Goal: Information Seeking & Learning: Check status

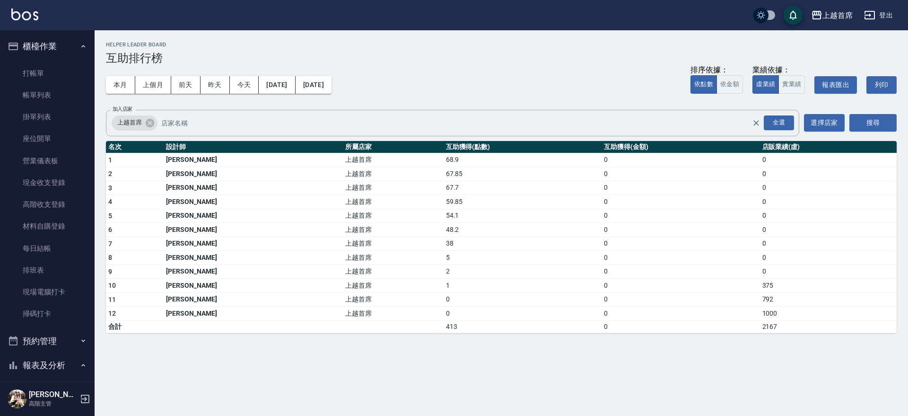
scroll to position [377, 0]
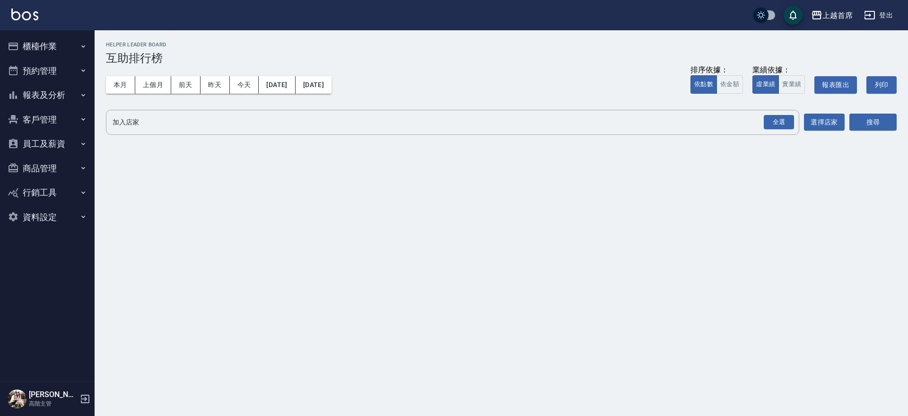
click at [45, 50] on button "櫃檯作業" at bounding box center [47, 46] width 87 height 25
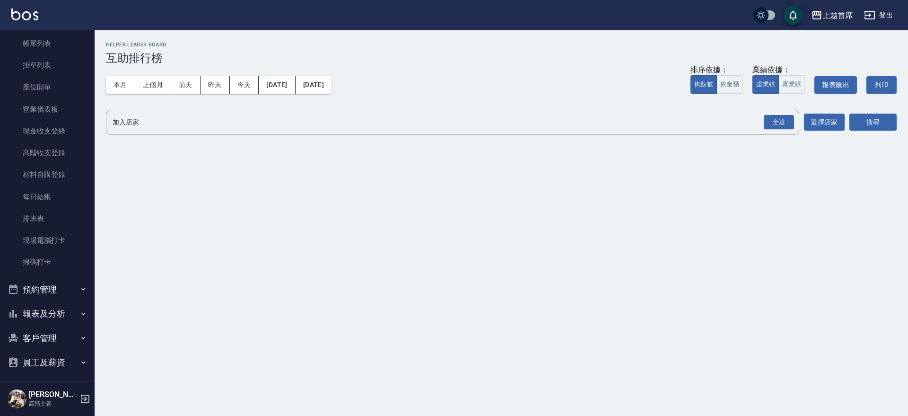
scroll to position [59, 0]
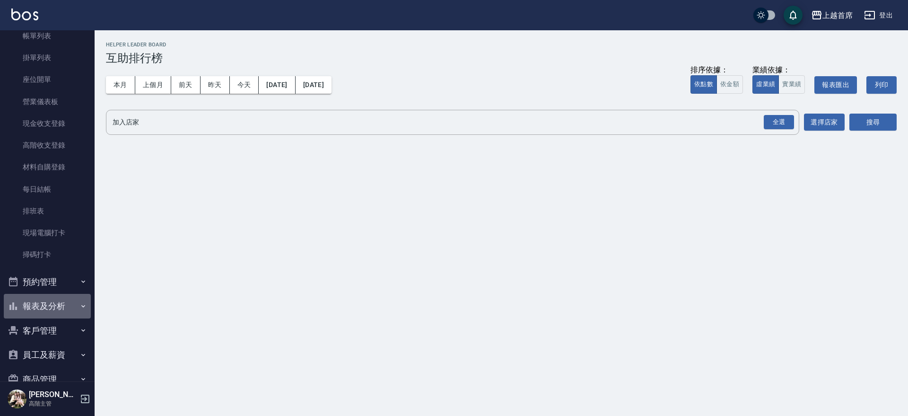
click at [67, 298] on button "報表及分析" at bounding box center [47, 306] width 87 height 25
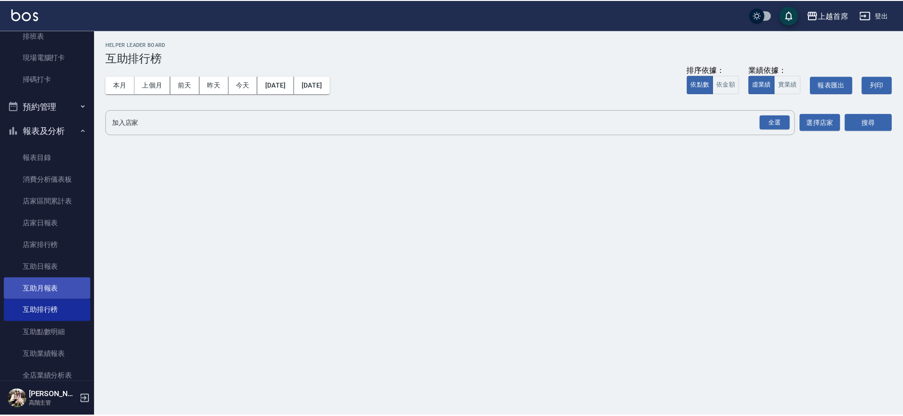
scroll to position [236, 0]
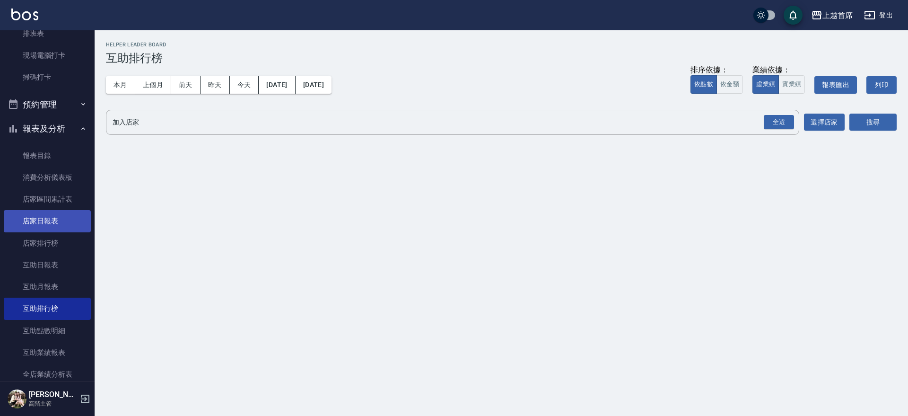
click at [47, 227] on link "店家日報表" at bounding box center [47, 221] width 87 height 22
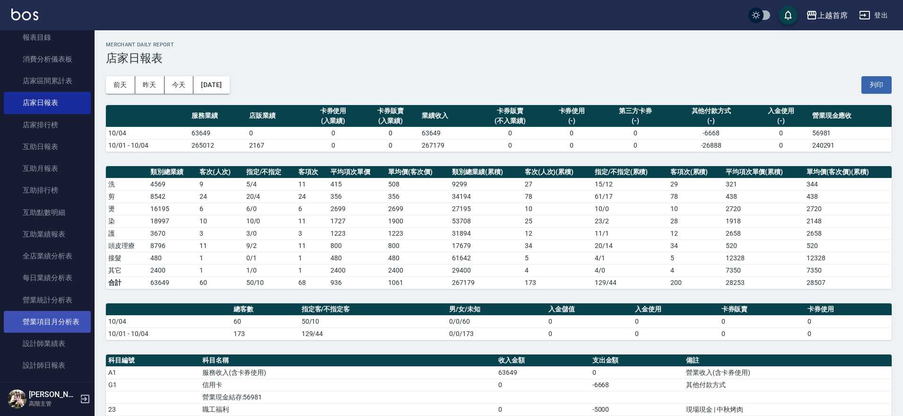
scroll to position [414, 0]
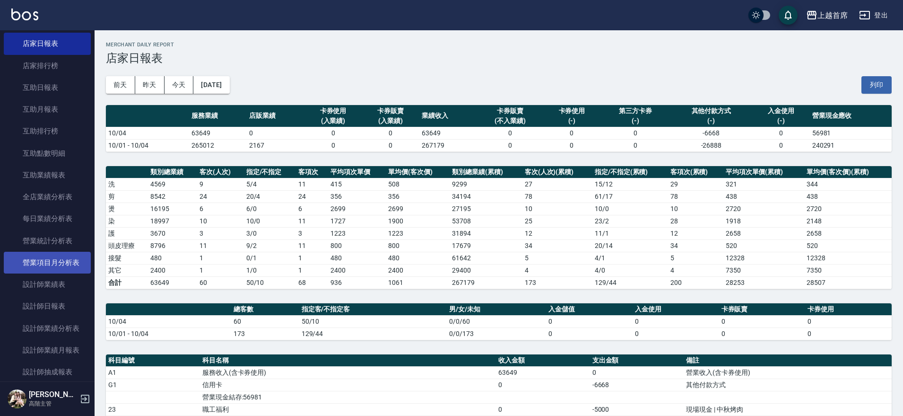
click at [75, 306] on link "設計師日報表" at bounding box center [47, 306] width 87 height 22
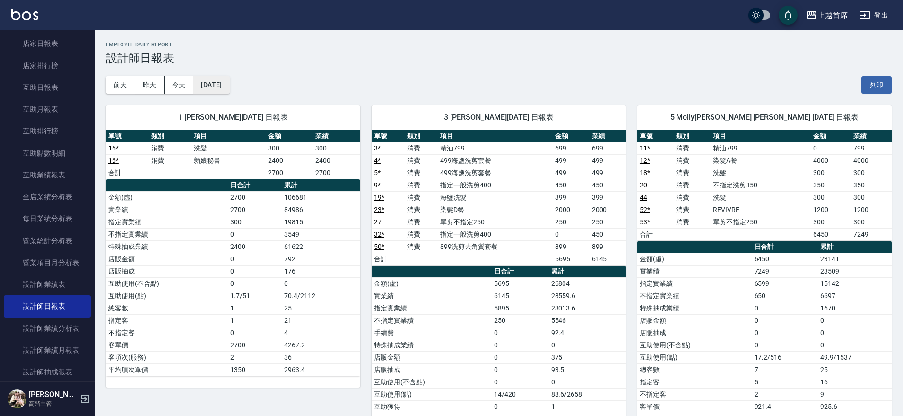
click at [229, 81] on button "2025/10/04" at bounding box center [211, 84] width 36 height 17
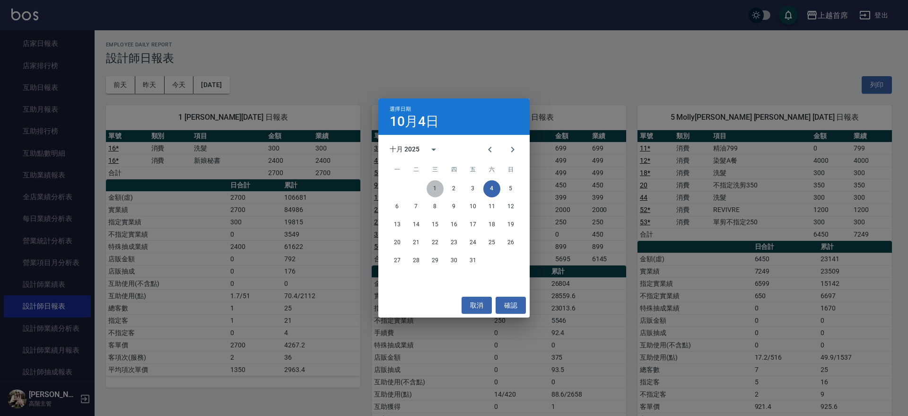
click at [433, 182] on button "1" at bounding box center [434, 188] width 17 height 17
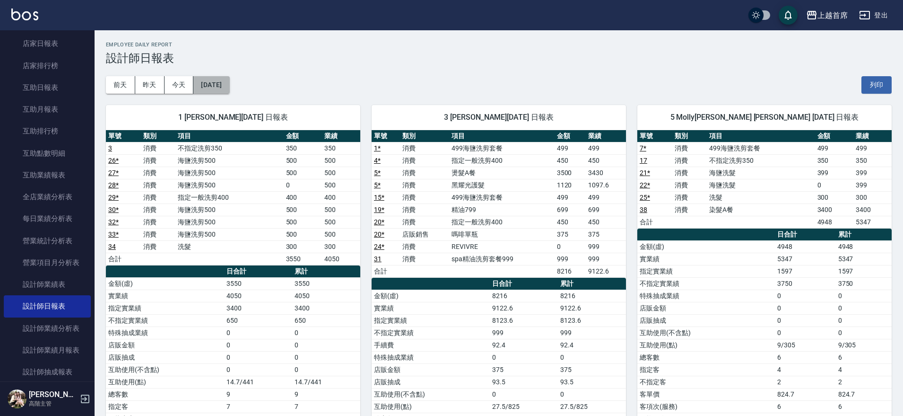
click at [229, 81] on button "[DATE]" at bounding box center [211, 84] width 36 height 17
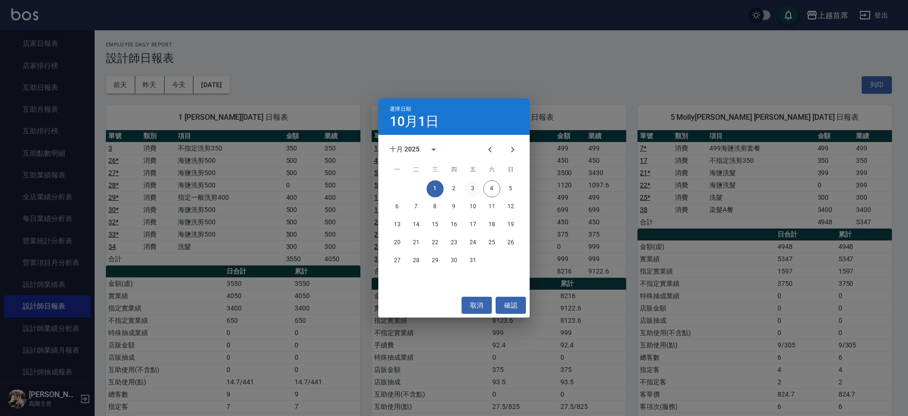
click at [474, 186] on button "3" at bounding box center [472, 188] width 17 height 17
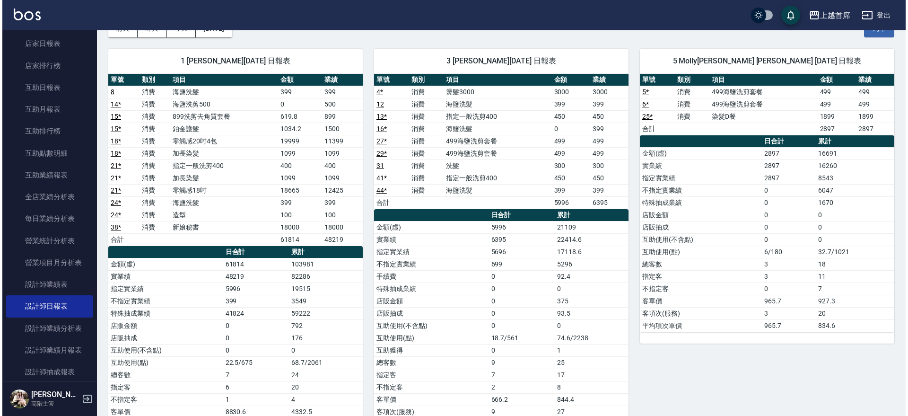
scroll to position [26, 0]
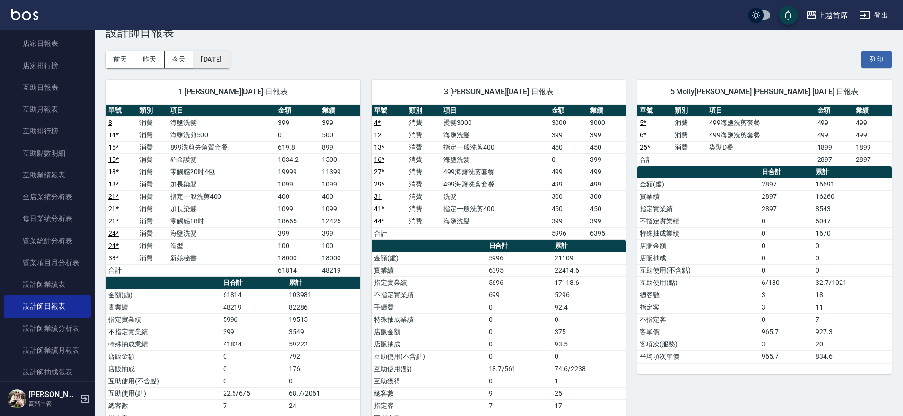
click at [229, 56] on button "2025/10/03" at bounding box center [211, 59] width 36 height 17
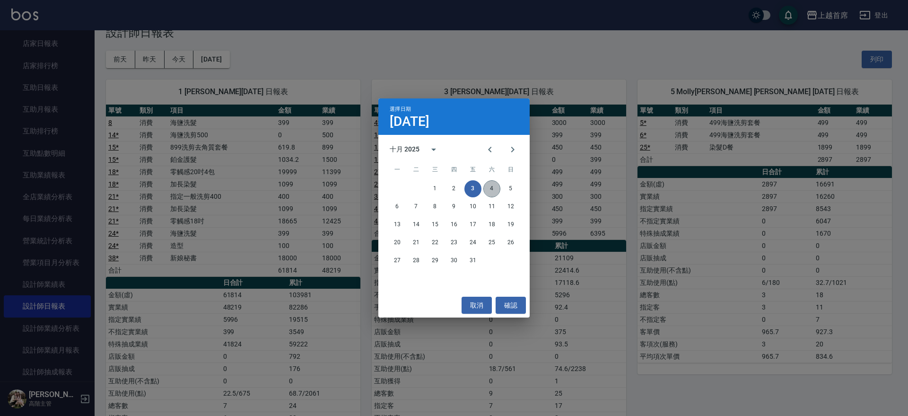
click at [486, 185] on button "4" at bounding box center [491, 188] width 17 height 17
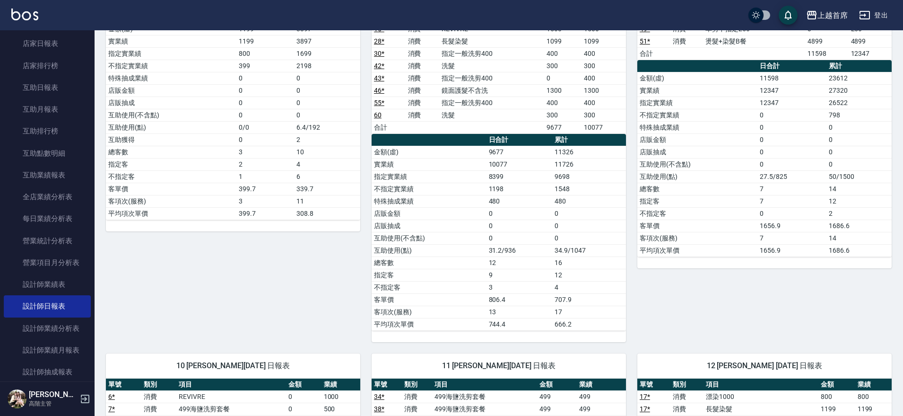
scroll to position [230, 0]
